Goal: Task Accomplishment & Management: Manage account settings

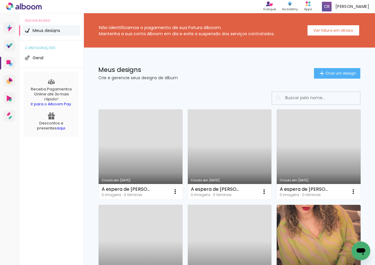
click at [281, 53] on div "Meus designs Crie e gerencie seus designs de álbum Criar um design" at bounding box center [229, 66] width 291 height 38
click at [270, 60] on div "Meus designs Crie e gerencie seus designs de álbum Criar um design" at bounding box center [229, 66] width 291 height 38
click at [354, 5] on span "Caio rafael" at bounding box center [352, 7] width 34 height 6
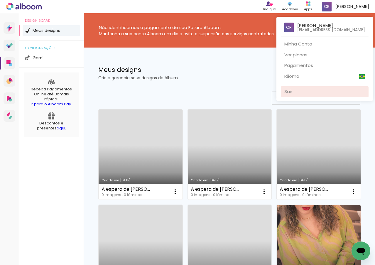
click at [303, 91] on link "Sair" at bounding box center [325, 91] width 88 height 11
